Goal: Find specific page/section: Find specific page/section

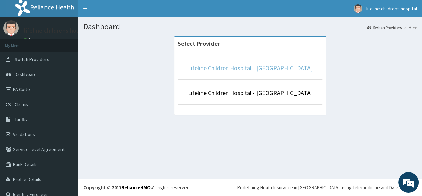
click at [242, 68] on link "Lifeline Children Hospital - [GEOGRAPHIC_DATA]" at bounding box center [250, 68] width 125 height 8
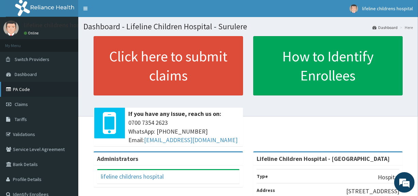
click at [35, 89] on link "PA Code" at bounding box center [39, 89] width 78 height 15
